Goal: Find specific page/section: Find specific page/section

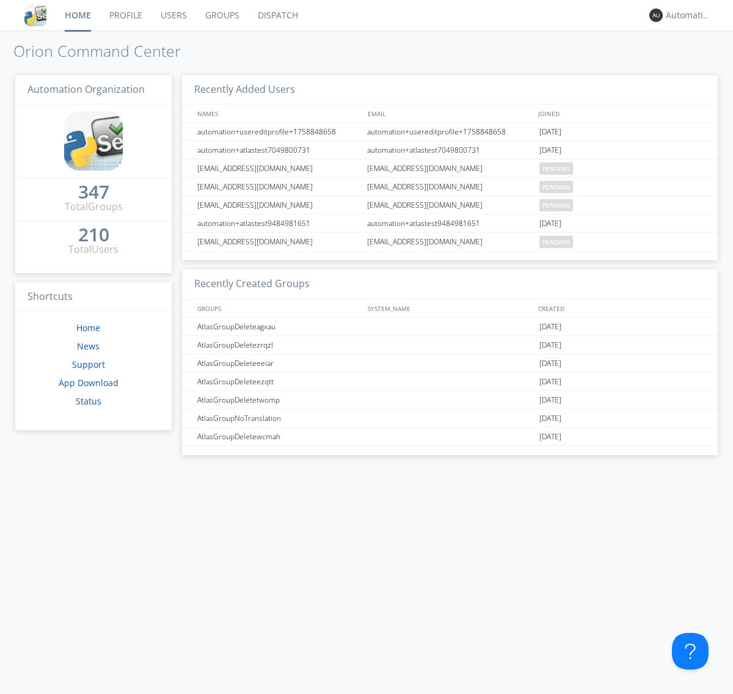
click at [277, 15] on link "Dispatch" at bounding box center [277, 15] width 59 height 31
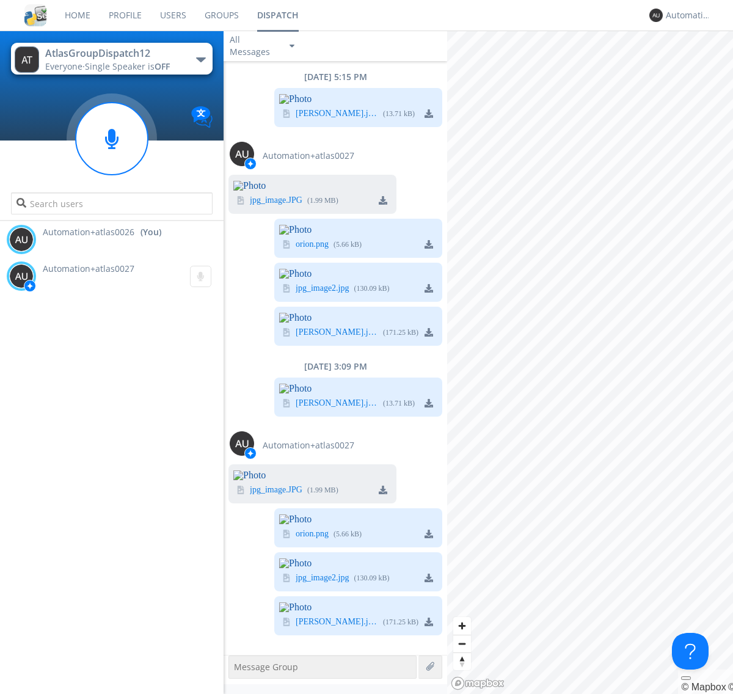
scroll to position [1760, 0]
click at [685, 15] on div "Automation+atlas0026" at bounding box center [688, 15] width 46 height 12
